Goal: Information Seeking & Learning: Stay updated

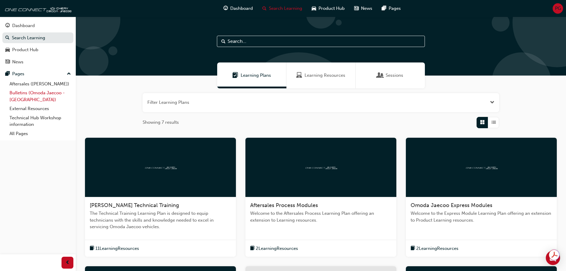
click at [42, 93] on link "Bulletins (Omoda Jaecoo - [GEOGRAPHIC_DATA])" at bounding box center [40, 96] width 66 height 16
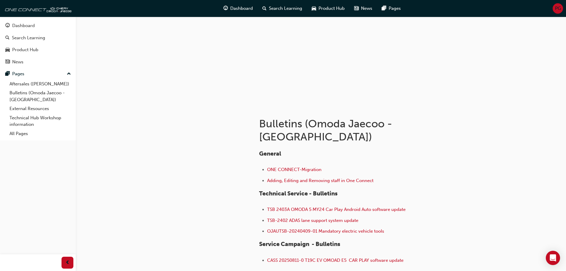
scroll to position [59, 0]
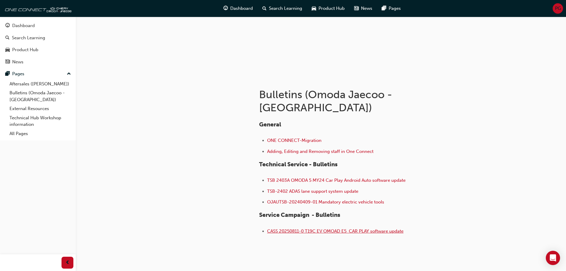
click at [353, 228] on span "CASS 20250811-0 T19C EV OMOAD E5 CAR PLAY software update" at bounding box center [335, 230] width 136 height 5
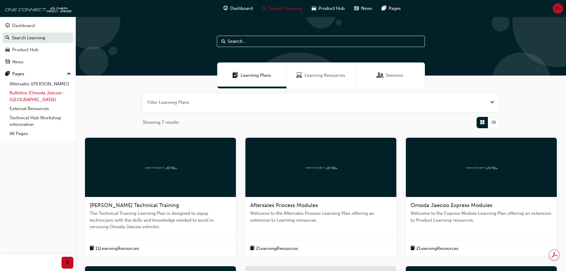
click at [48, 95] on link "Bulletins (Omoda Jaecoo - [GEOGRAPHIC_DATA])" at bounding box center [40, 96] width 66 height 16
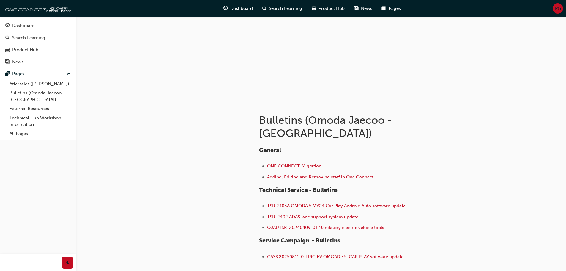
scroll to position [69, 0]
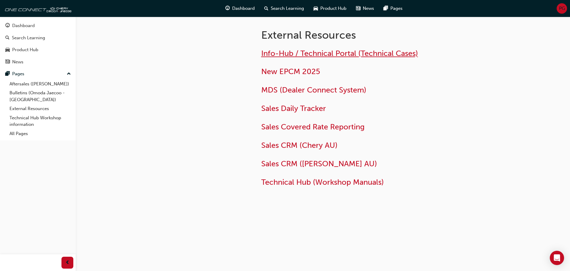
click at [386, 51] on span "Info-Hub / Technical Portal (Technical Cases)" at bounding box center [339, 53] width 157 height 9
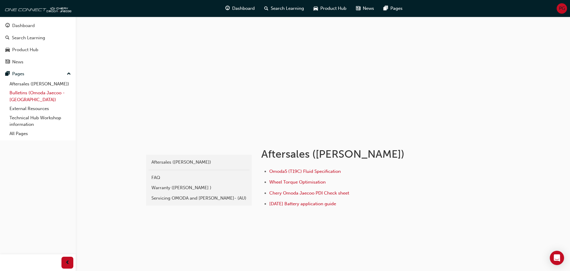
click at [31, 93] on link "Bulletins (Omoda Jaecoo - [GEOGRAPHIC_DATA])" at bounding box center [40, 96] width 66 height 16
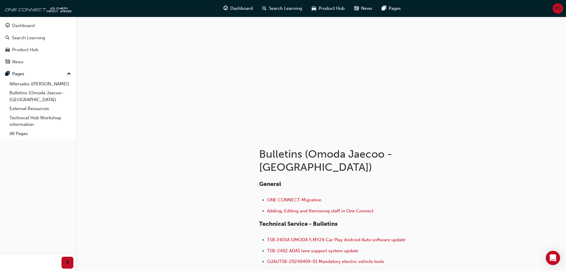
scroll to position [69, 0]
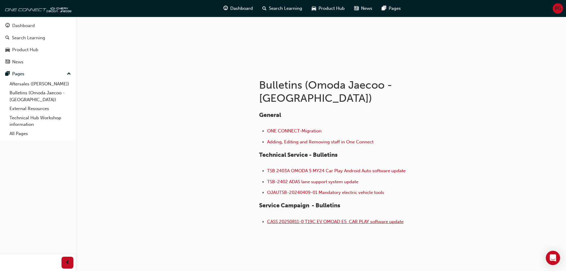
click at [351, 219] on span "CASS 20250811-0 T19C EV OMOAD E5 CAR PLAY software update" at bounding box center [335, 221] width 136 height 5
